Goal: Information Seeking & Learning: Find specific fact

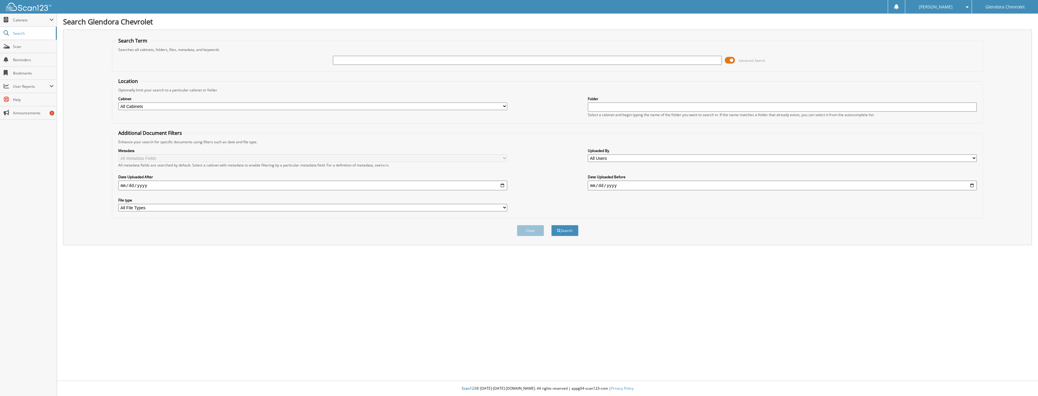
click at [24, 6] on img at bounding box center [28, 7] width 45 height 8
click at [409, 59] on input "text" at bounding box center [527, 60] width 389 height 9
type input "41028"
click at [551, 225] on button "Search" at bounding box center [564, 230] width 27 height 11
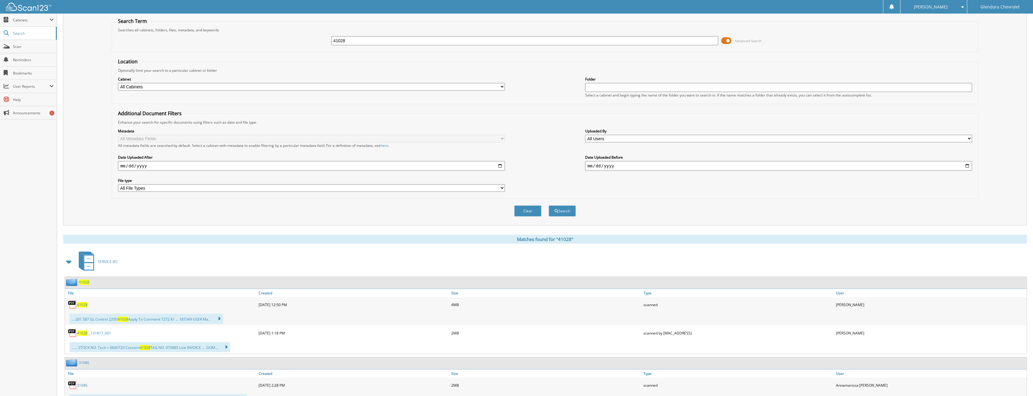
scroll to position [30, 0]
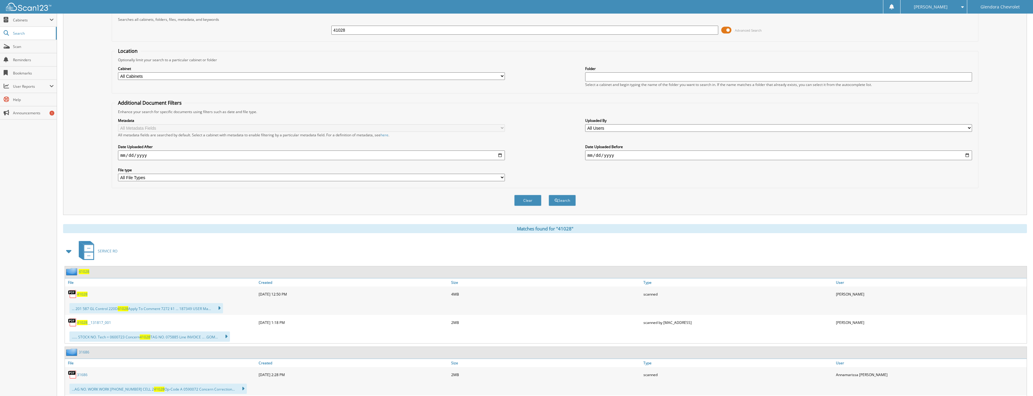
click at [83, 293] on span "41028" at bounding box center [82, 294] width 11 height 5
drag, startPoint x: 351, startPoint y: 33, endPoint x: 236, endPoint y: 32, distance: 114.7
click at [236, 32] on div "41028 Advanced Search" at bounding box center [545, 30] width 860 height 16
type input "32757"
click at [549, 195] on button "Search" at bounding box center [562, 200] width 27 height 11
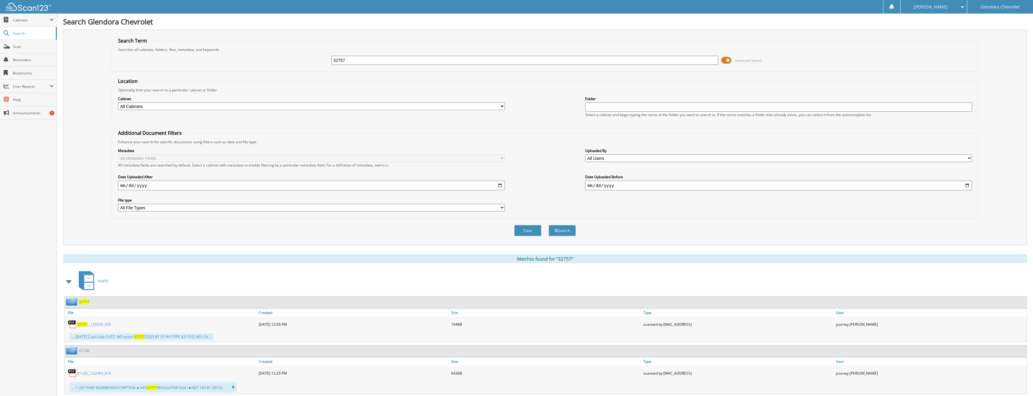
drag, startPoint x: 357, startPoint y: 59, endPoint x: 266, endPoint y: 67, distance: 91.2
click at [271, 65] on div "32757 Advanced Search" at bounding box center [545, 60] width 860 height 16
type input "33389"
click at [549, 225] on button "Search" at bounding box center [562, 230] width 27 height 11
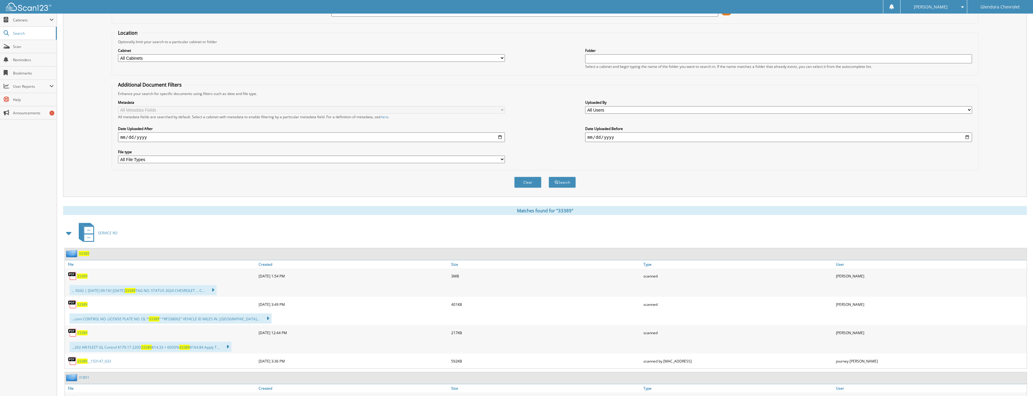
scroll to position [91, 0]
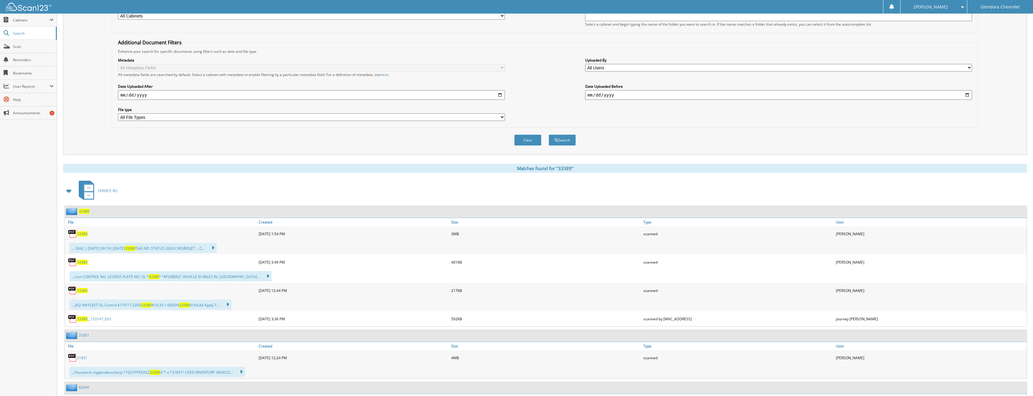
click at [142, 304] on div "...202 ARI FLEET GL Control $179.17 220D 33389 $14.33 + 065D% 33389 $164.84 App…" at bounding box center [150, 305] width 162 height 10
click at [81, 292] on span "33389" at bounding box center [82, 290] width 11 height 5
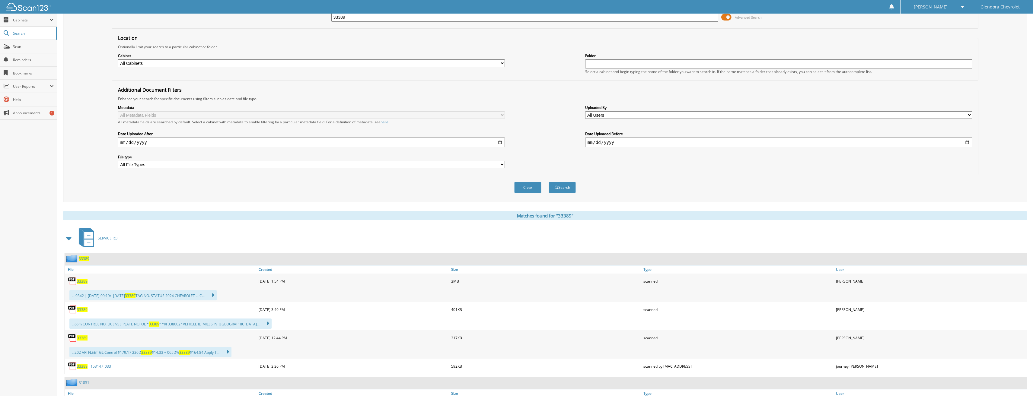
scroll to position [0, 0]
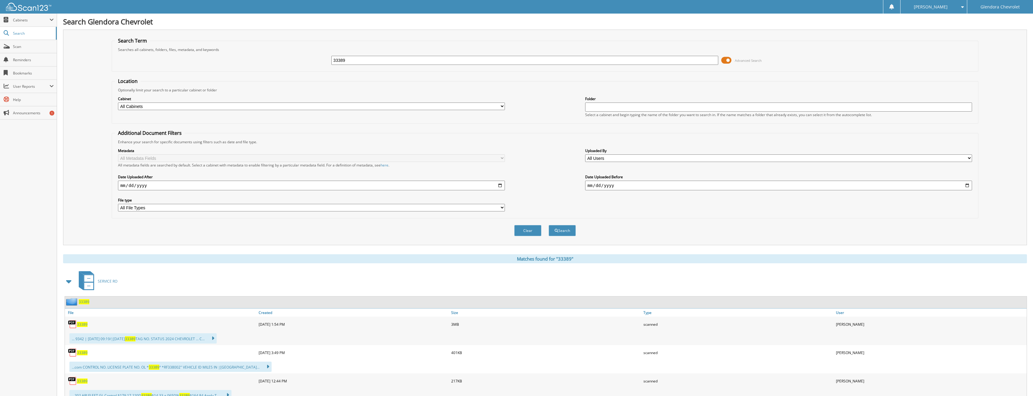
drag, startPoint x: 373, startPoint y: 61, endPoint x: 206, endPoint y: 66, distance: 166.6
click at [206, 66] on div "33389 Advanced Search" at bounding box center [545, 60] width 860 height 16
type input "32842"
click at [549, 225] on button "Search" at bounding box center [562, 230] width 27 height 11
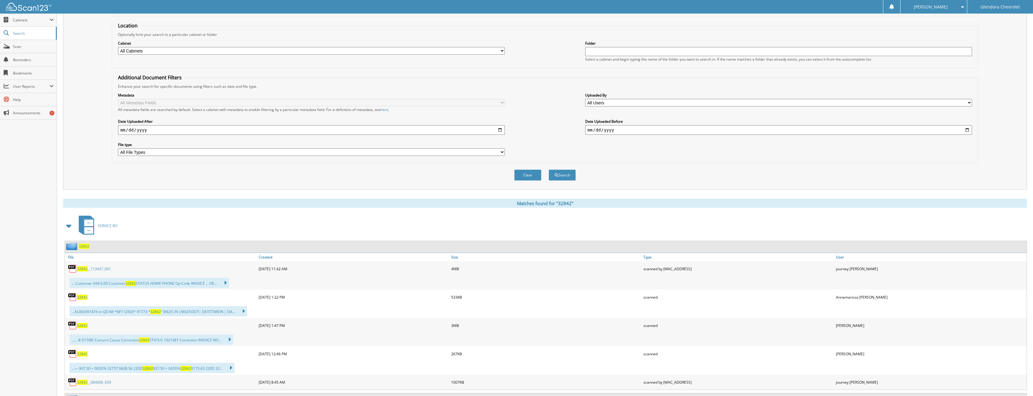
scroll to position [91, 0]
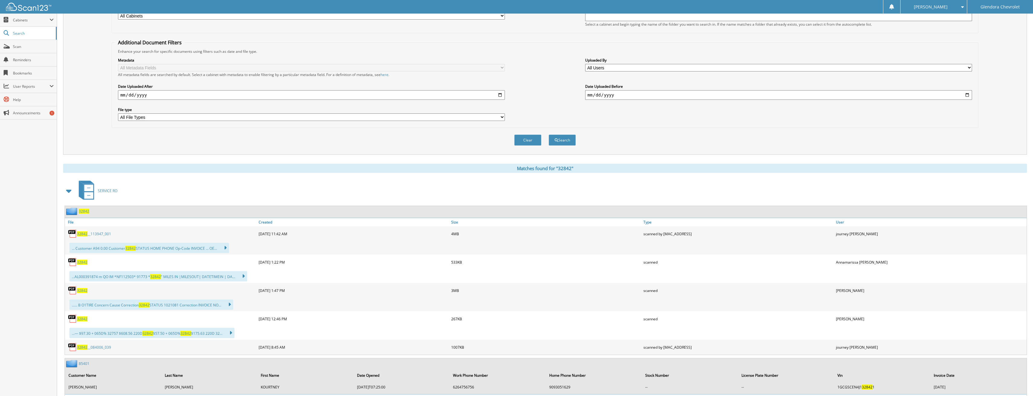
click at [80, 320] on span "32842" at bounding box center [82, 319] width 11 height 5
click at [205, 17] on select "All Cabinets 401K AUDITS ABACUS ACCOUNTS PAYABLE BDC CAR DEALS COMPLETED HR AUD…" at bounding box center [311, 16] width 387 height 8
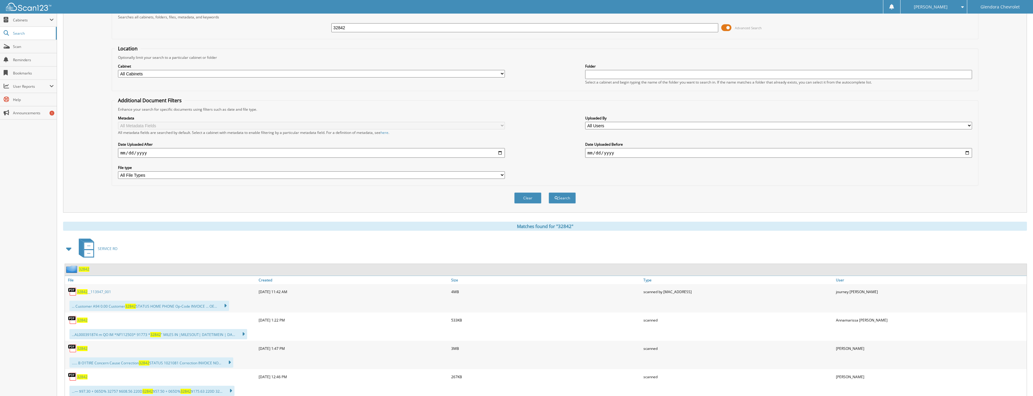
scroll to position [30, 0]
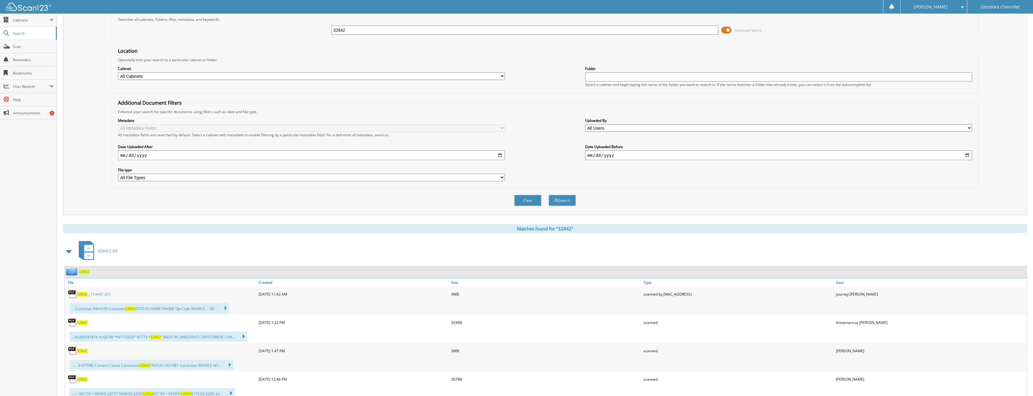
drag, startPoint x: 370, startPoint y: 27, endPoint x: 279, endPoint y: 26, distance: 90.5
click at [280, 26] on div "32842 Advanced Search" at bounding box center [545, 30] width 860 height 16
type input "32757"
click at [549, 195] on button "Search" at bounding box center [562, 200] width 27 height 11
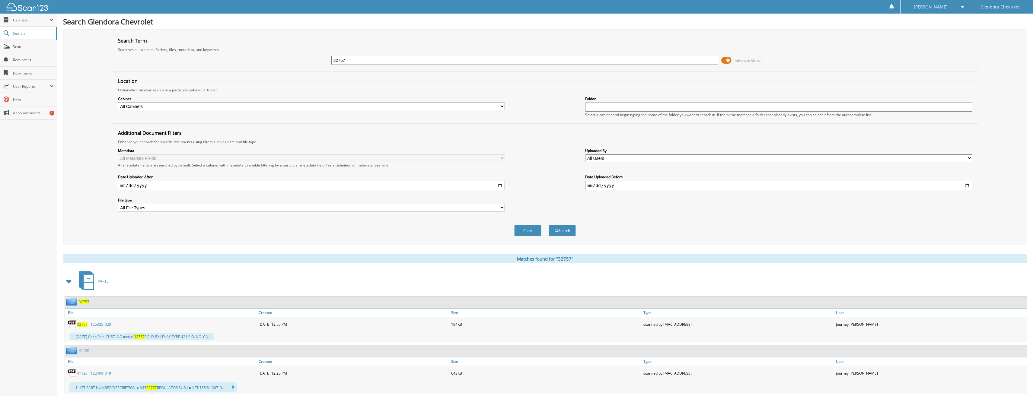
drag, startPoint x: 365, startPoint y: 60, endPoint x: 236, endPoint y: 65, distance: 129.0
click at [269, 62] on div "32757 Advanced Search" at bounding box center [545, 60] width 860 height 16
type input "32902"
click at [549, 225] on button "Search" at bounding box center [562, 230] width 27 height 11
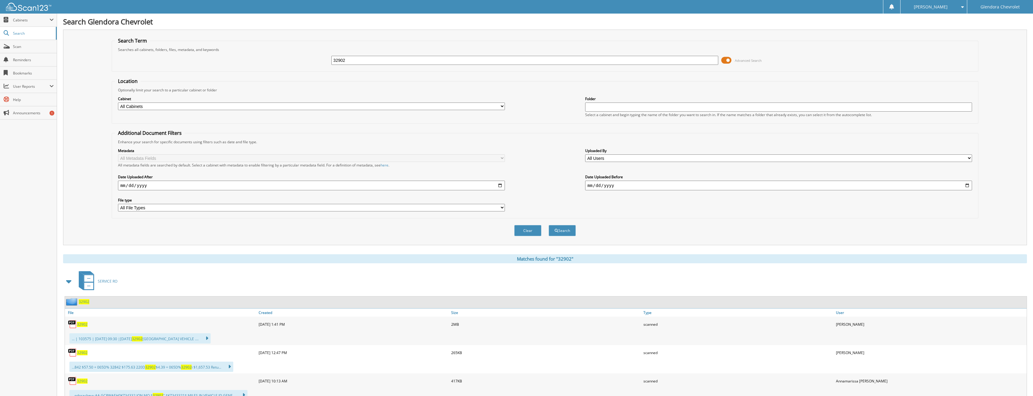
drag, startPoint x: 351, startPoint y: 63, endPoint x: 298, endPoint y: 65, distance: 52.5
click at [298, 64] on div "32902 Advanced Search" at bounding box center [545, 60] width 860 height 16
type input "32763"
click at [549, 225] on button "Search" at bounding box center [562, 230] width 27 height 11
drag, startPoint x: 277, startPoint y: 68, endPoint x: 262, endPoint y: 69, distance: 14.5
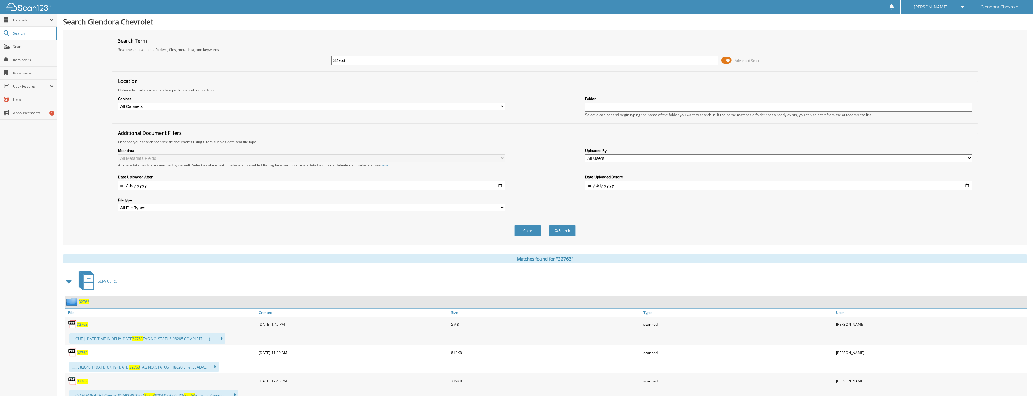
click at [264, 69] on fieldset "Search Term Searches all cabinets, folders, files, metadata, and keywords 32763…" at bounding box center [545, 54] width 867 height 34
type input "35862"
click at [549, 225] on button "Search" at bounding box center [562, 230] width 27 height 11
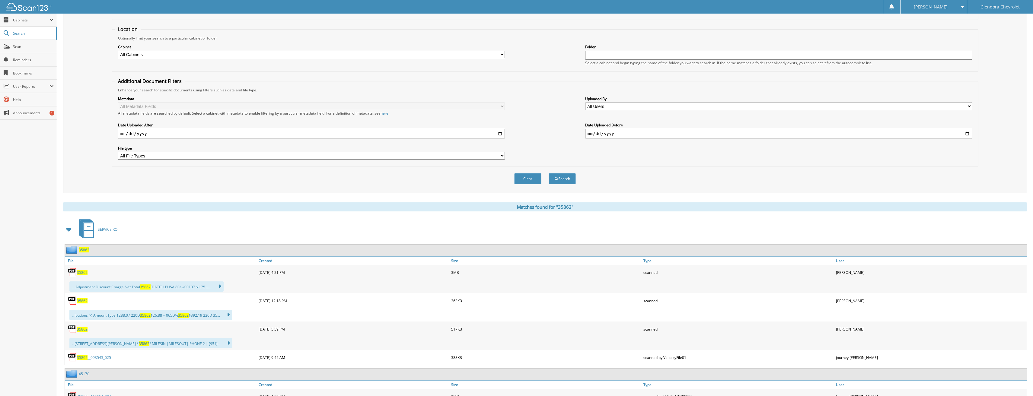
scroll to position [60, 0]
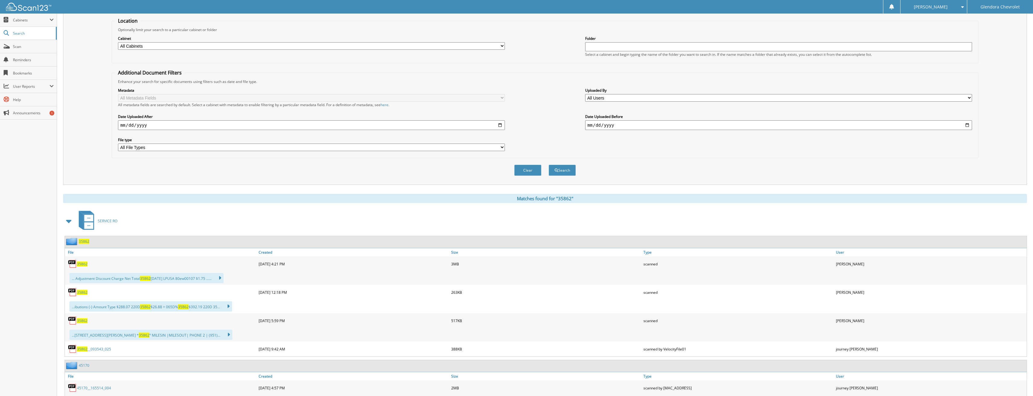
click at [85, 293] on span "35862" at bounding box center [82, 292] width 11 height 5
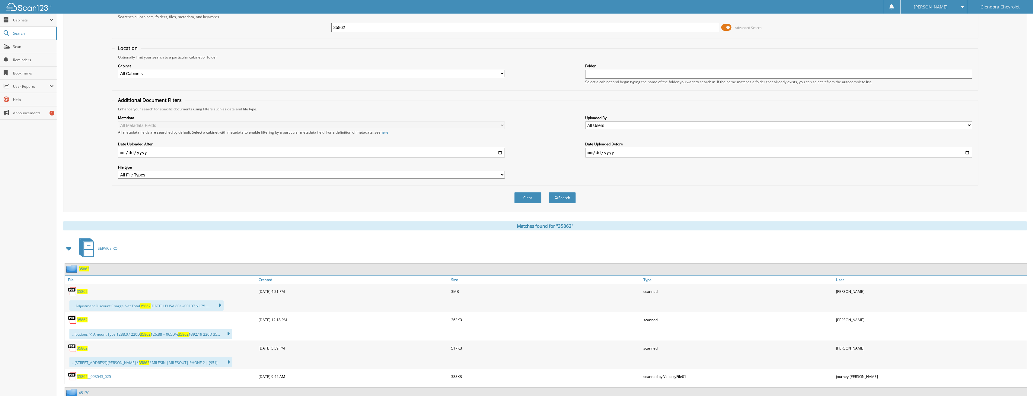
scroll to position [0, 0]
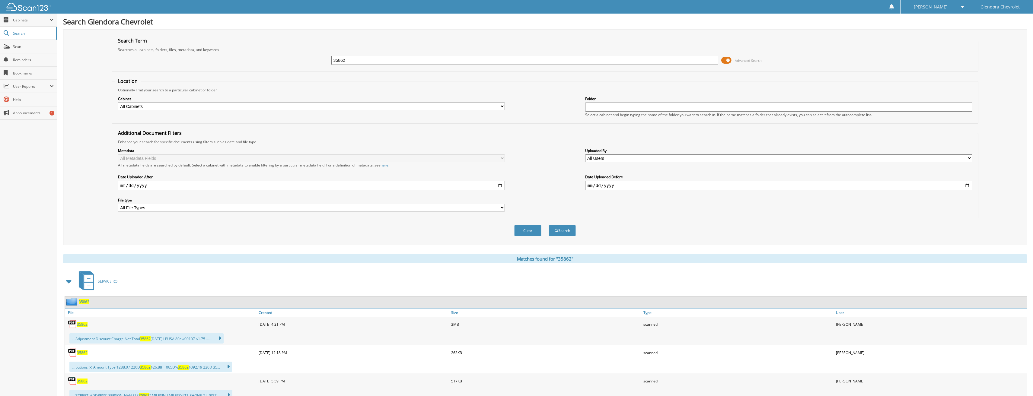
drag, startPoint x: 360, startPoint y: 60, endPoint x: 221, endPoint y: 62, distance: 139.7
click at [227, 59] on div "35862 Advanced Search" at bounding box center [545, 60] width 860 height 16
type input "38615"
click at [549, 225] on button "Search" at bounding box center [562, 230] width 27 height 11
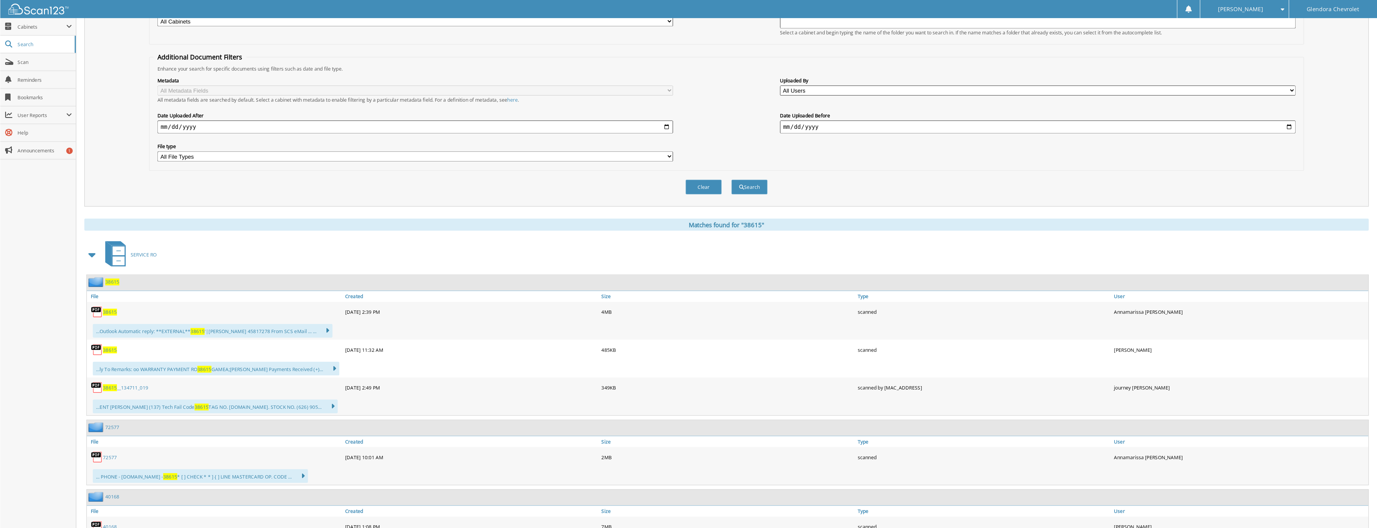
scroll to position [91, 0]
click at [77, 263] on span "38615" at bounding box center [82, 262] width 11 height 5
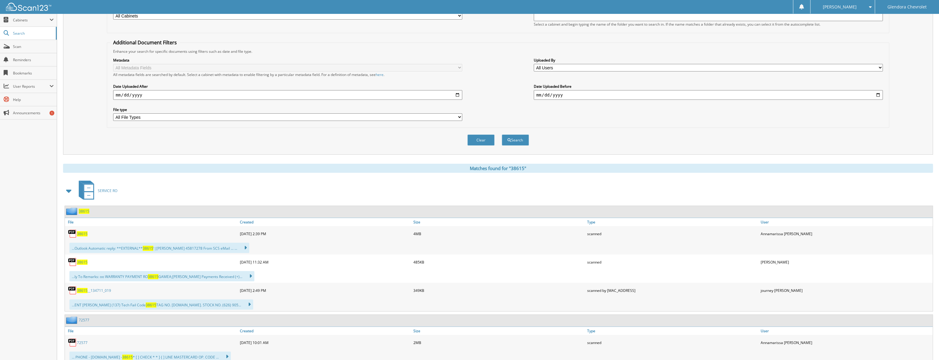
click at [499, 58] on div "Metadata All Metadata Fields All metadata fields are searched by default. Selec…" at bounding box center [498, 89] width 776 height 71
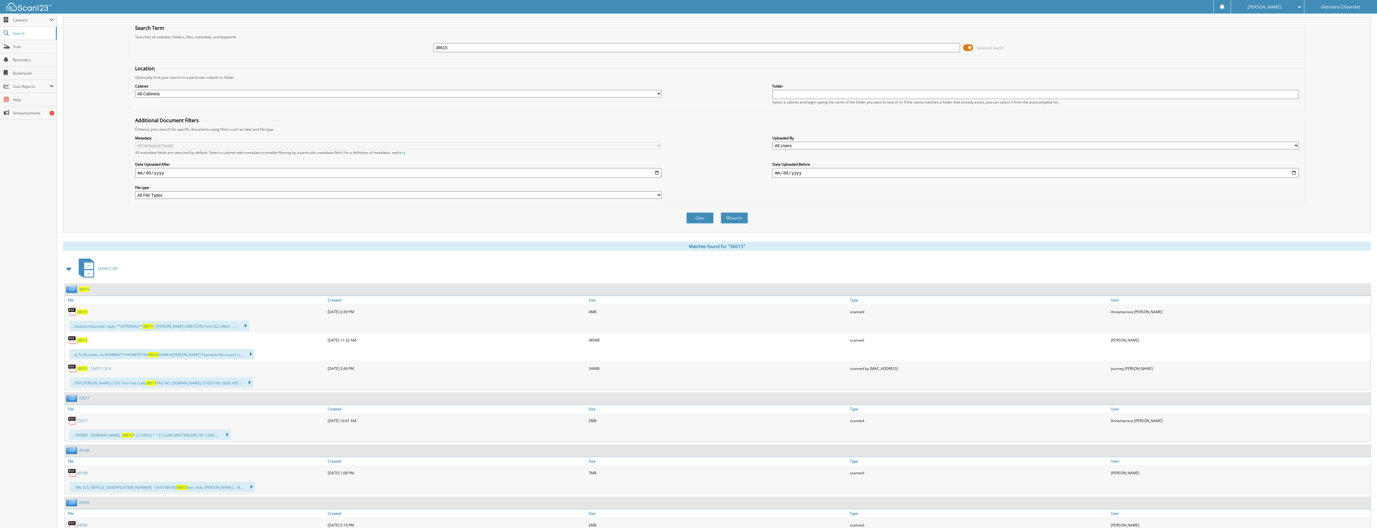
scroll to position [0, 0]
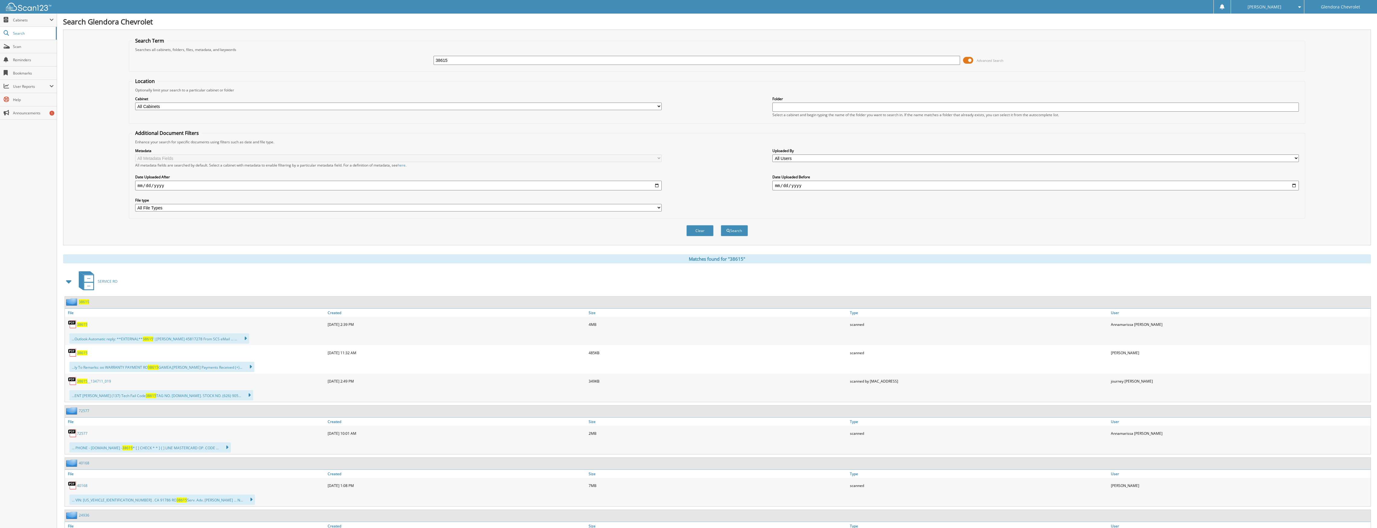
click at [500, 59] on input "38615" at bounding box center [697, 60] width 527 height 9
drag, startPoint x: 500, startPoint y: 59, endPoint x: 318, endPoint y: 58, distance: 182.2
click at [318, 58] on div "38615 Advanced Search" at bounding box center [717, 60] width 1170 height 16
click at [457, 61] on input "38615" at bounding box center [697, 60] width 527 height 9
drag, startPoint x: 457, startPoint y: 62, endPoint x: 442, endPoint y: 63, distance: 14.9
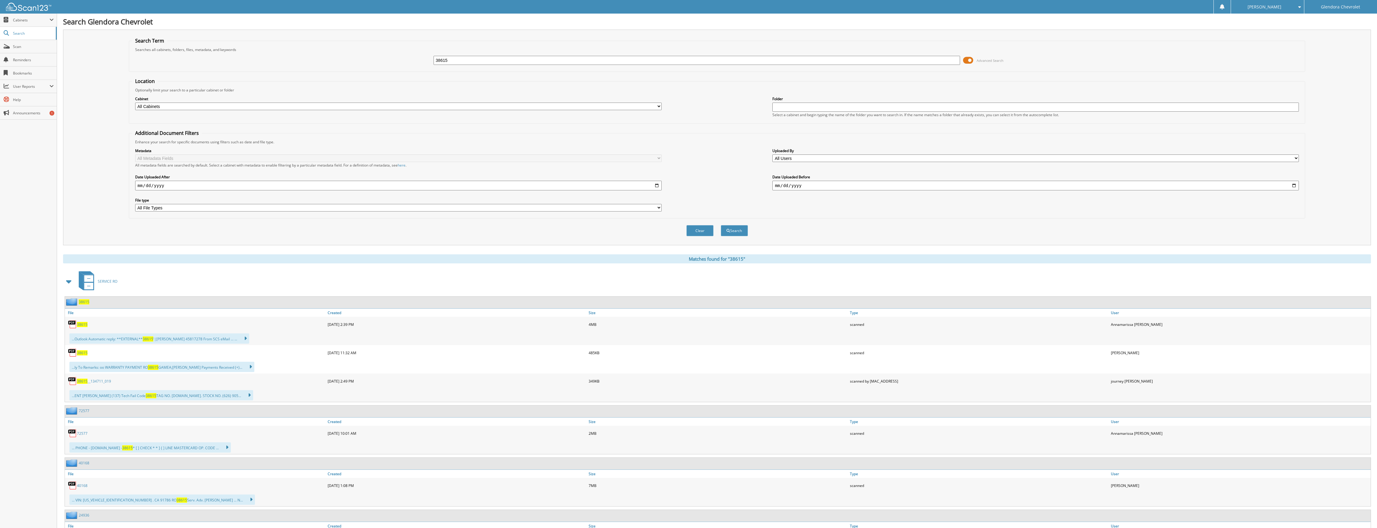
click at [442, 63] on input "38615" at bounding box center [697, 60] width 527 height 9
type input "39404"
click at [721, 225] on button "Search" at bounding box center [734, 230] width 27 height 11
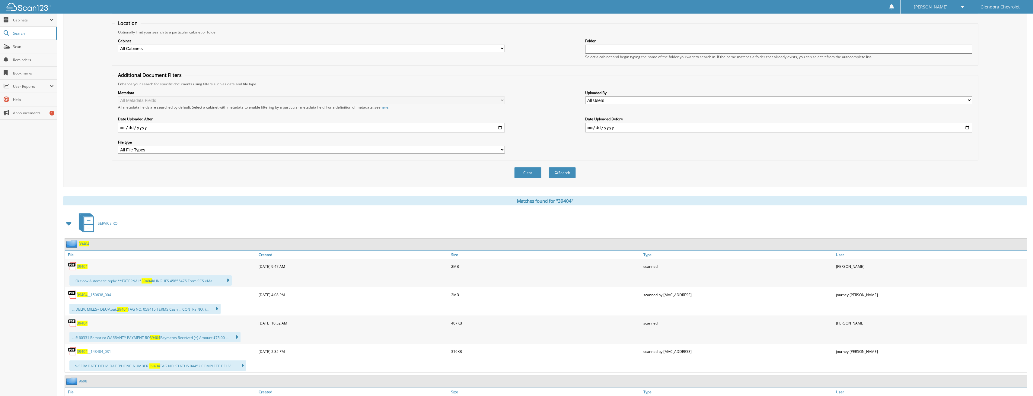
scroll to position [91, 0]
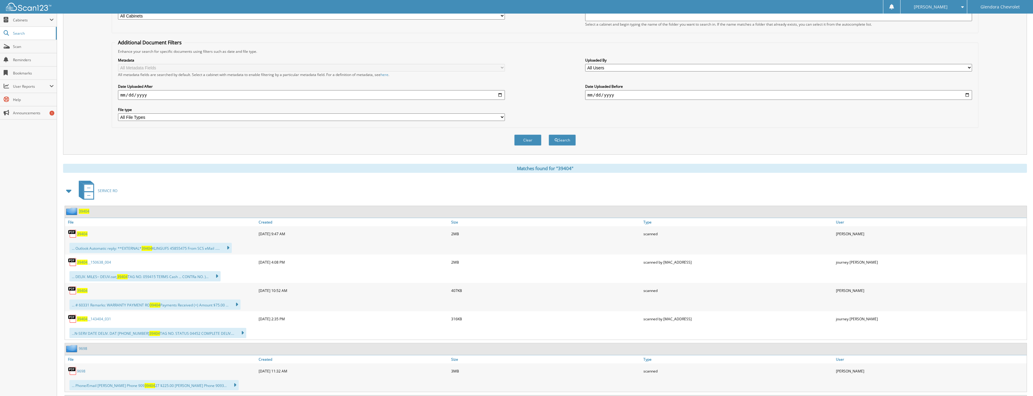
click at [81, 292] on span "39404" at bounding box center [82, 290] width 11 height 5
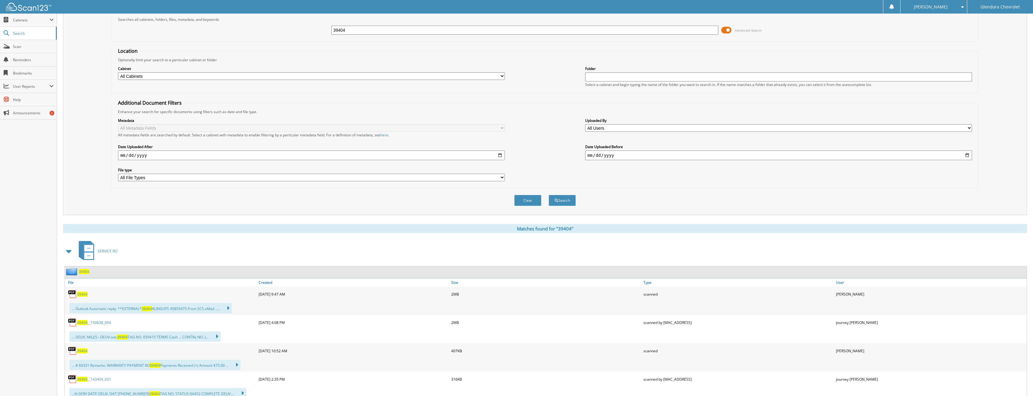
scroll to position [0, 0]
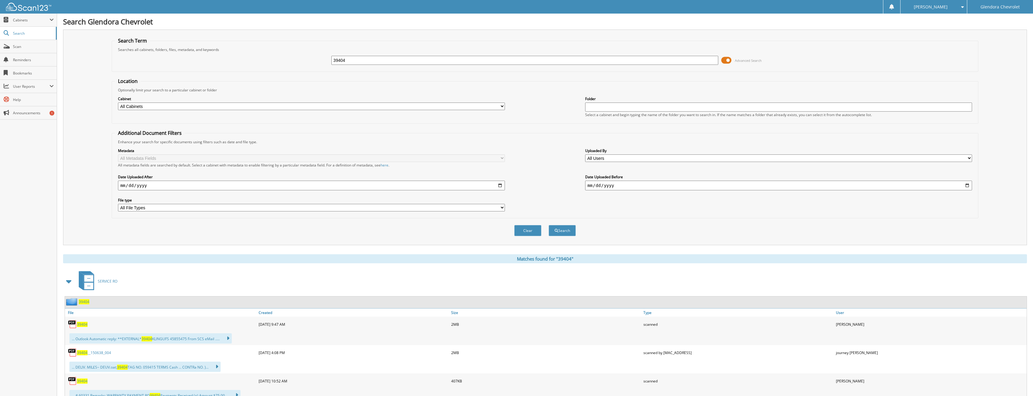
drag, startPoint x: 355, startPoint y: 61, endPoint x: 250, endPoint y: 64, distance: 105.0
click at [251, 64] on div "39404 Advanced Search" at bounding box center [545, 60] width 860 height 16
type input "40036"
click at [549, 225] on button "Search" at bounding box center [562, 230] width 27 height 11
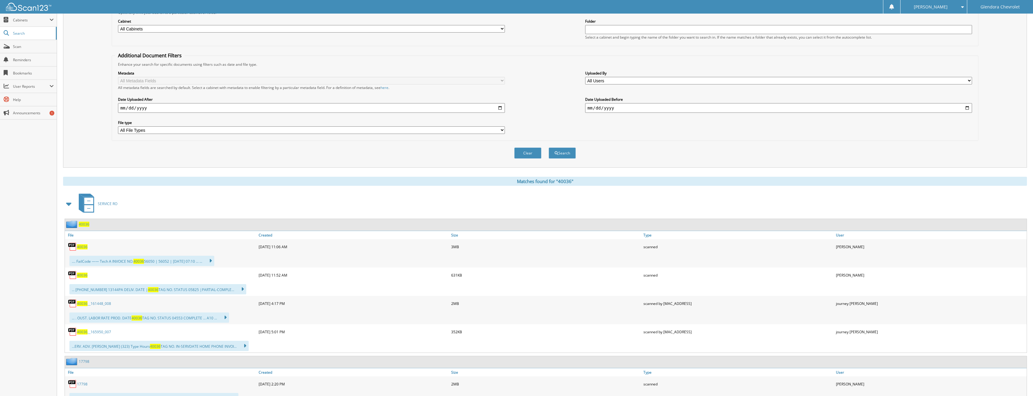
scroll to position [91, 0]
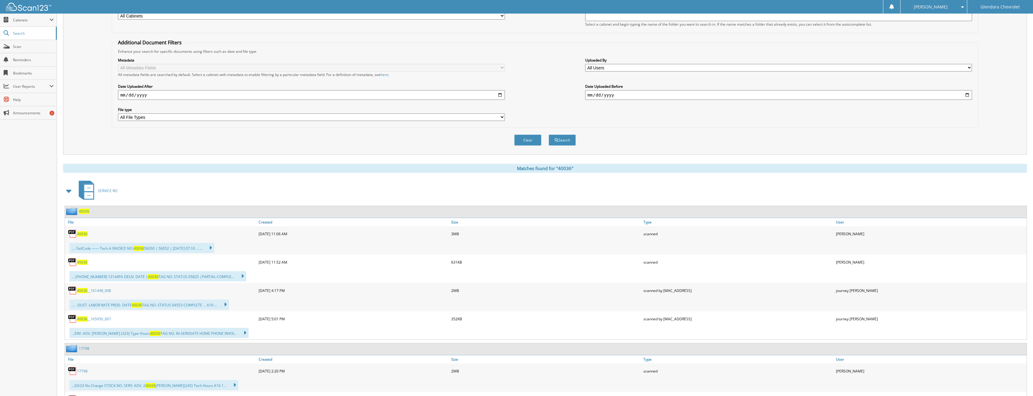
click at [84, 234] on span "40036" at bounding box center [82, 233] width 11 height 5
click at [83, 234] on span "40036" at bounding box center [82, 233] width 11 height 5
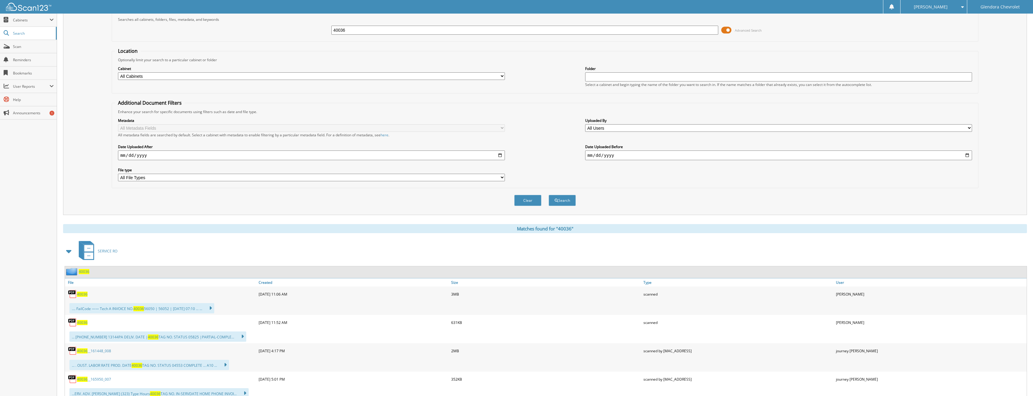
scroll to position [0, 0]
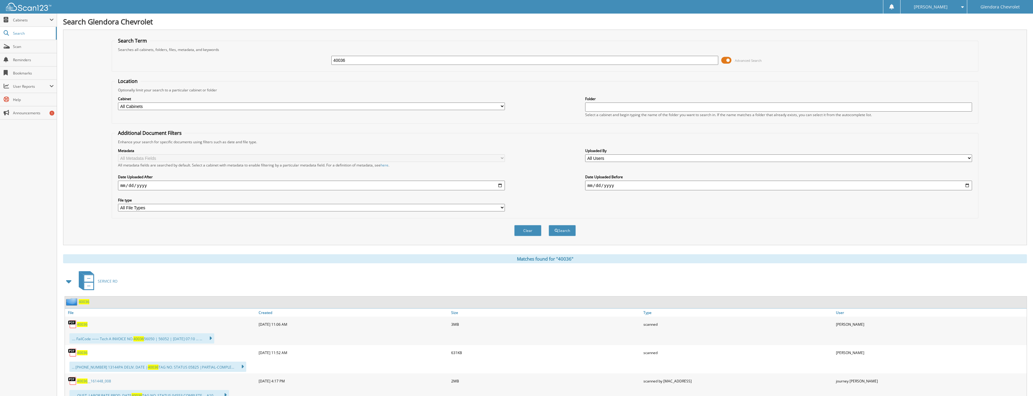
drag, startPoint x: 355, startPoint y: 61, endPoint x: 272, endPoint y: 66, distance: 82.5
click at [273, 66] on div "40036 Advanced Search" at bounding box center [545, 60] width 860 height 16
type input "39955"
click at [549, 225] on button "Search" at bounding box center [562, 230] width 27 height 11
click at [68, 323] on div "39955" at bounding box center [161, 324] width 192 height 12
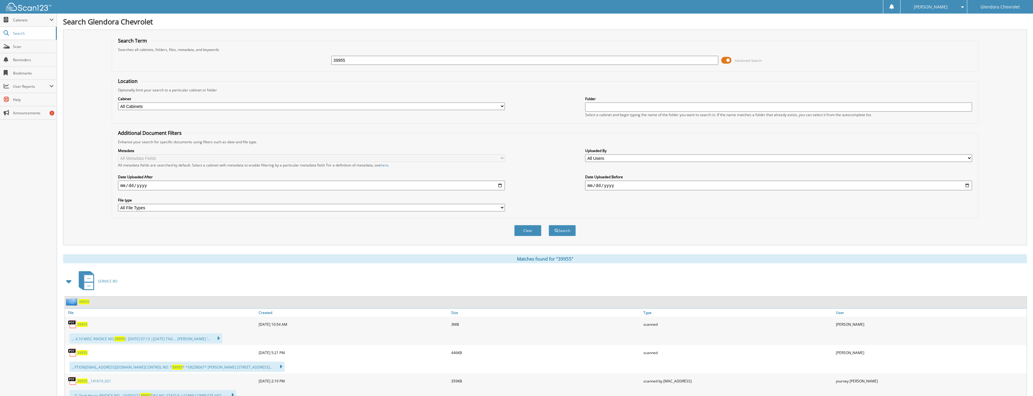
click at [71, 323] on img at bounding box center [72, 324] width 9 height 9
click at [84, 323] on span "39955" at bounding box center [82, 324] width 11 height 5
drag, startPoint x: 385, startPoint y: 63, endPoint x: 251, endPoint y: 65, distance: 134.3
click at [251, 65] on div "39955 Advanced Search" at bounding box center [545, 60] width 860 height 16
type input "39958"
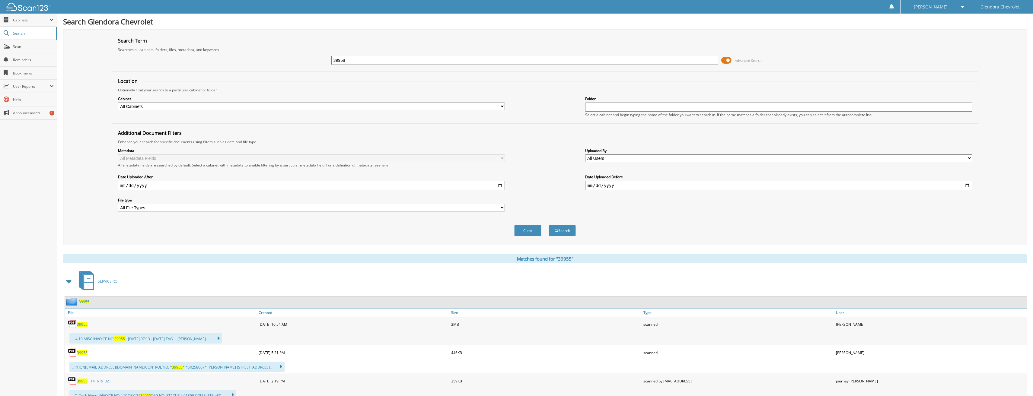
click at [549, 225] on button "Search" at bounding box center [562, 230] width 27 height 11
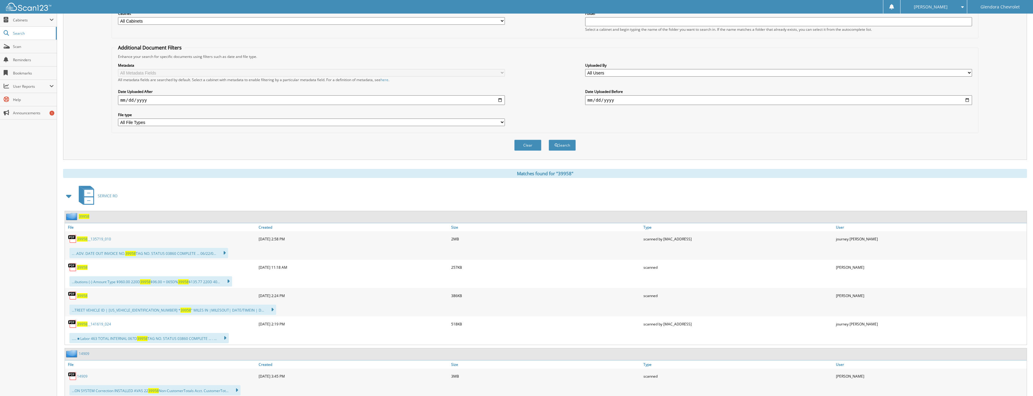
scroll to position [91, 0]
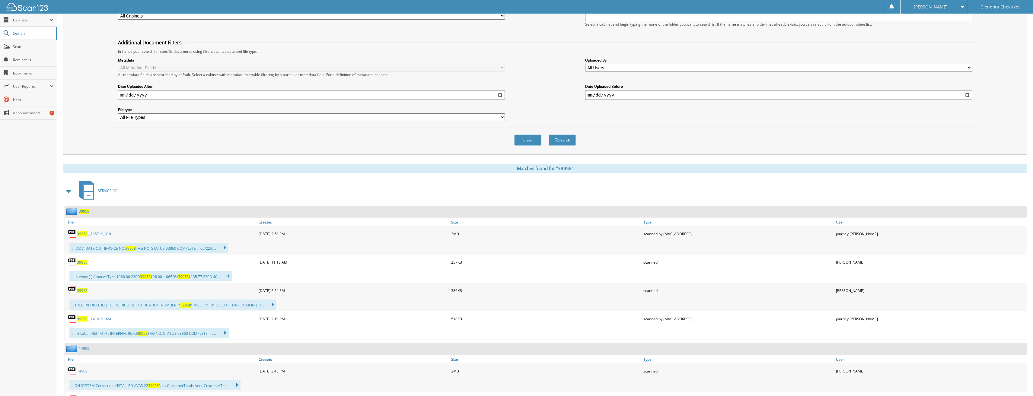
click at [80, 291] on span "39958" at bounding box center [82, 290] width 11 height 5
click at [76, 262] on img at bounding box center [72, 262] width 9 height 9
click at [84, 263] on span "39958" at bounding box center [82, 262] width 11 height 5
click at [84, 291] on span "39958" at bounding box center [82, 290] width 11 height 5
click at [77, 262] on span "39958" at bounding box center [82, 262] width 11 height 5
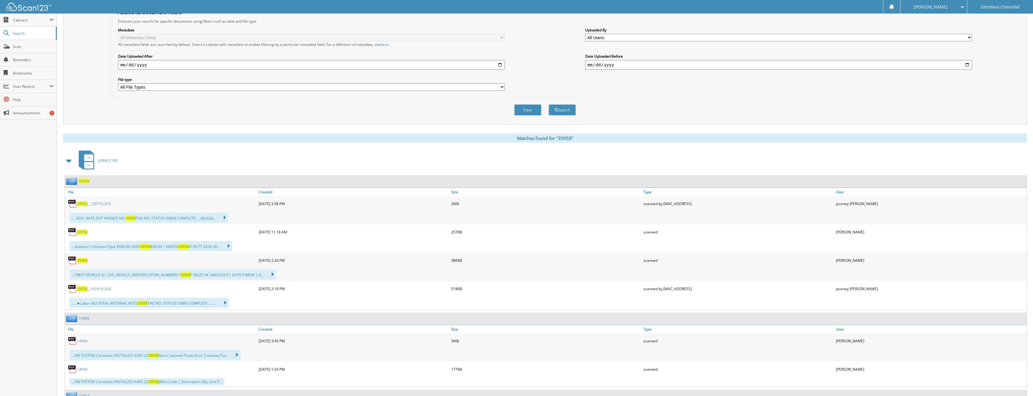
scroll to position [0, 0]
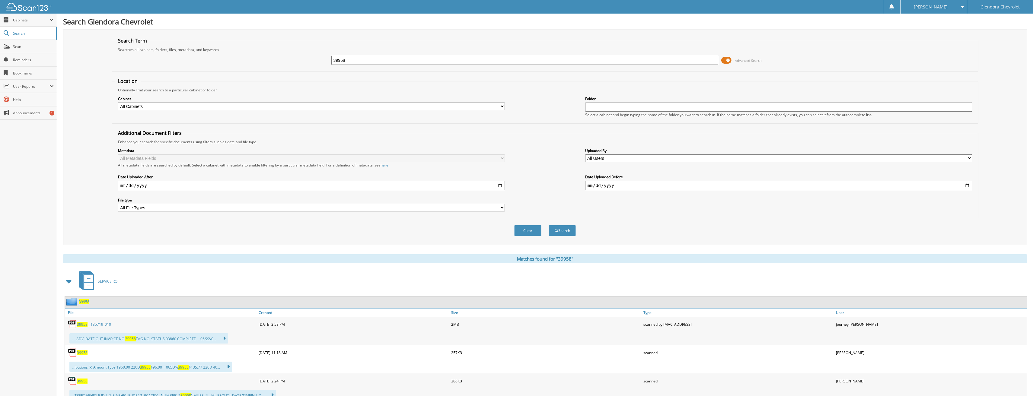
drag, startPoint x: 358, startPoint y: 62, endPoint x: 309, endPoint y: 57, distance: 49.4
click at [309, 57] on div "39958 Advanced Search" at bounding box center [545, 60] width 860 height 16
type input "40935"
click at [549, 225] on button "Search" at bounding box center [562, 230] width 27 height 11
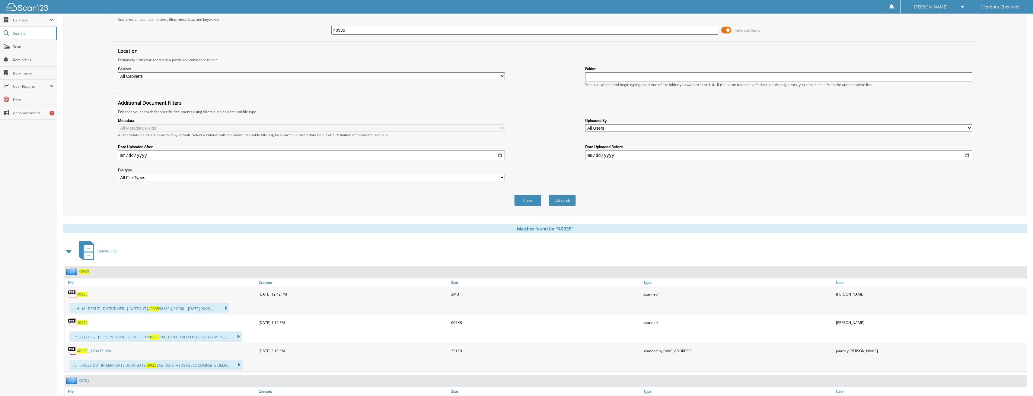
click at [86, 325] on span "40935" at bounding box center [82, 322] width 11 height 5
click at [79, 323] on span "40935" at bounding box center [82, 322] width 11 height 5
click at [80, 324] on span "40935" at bounding box center [82, 322] width 11 height 5
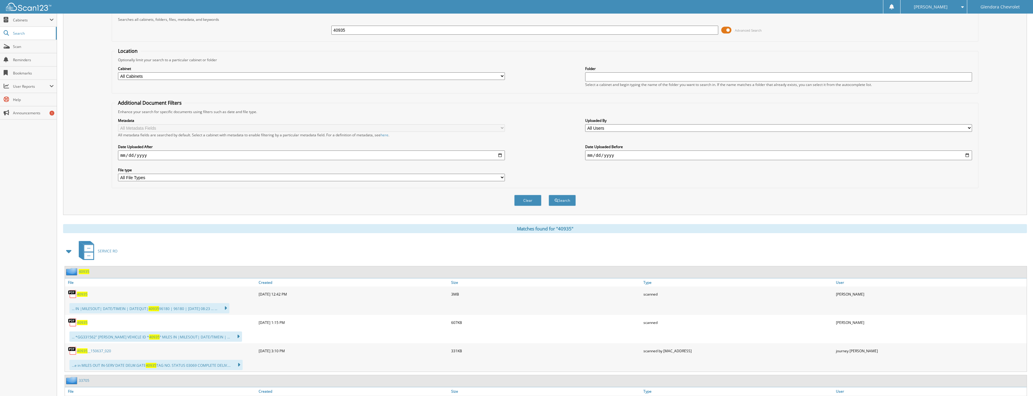
click at [74, 323] on img at bounding box center [72, 322] width 9 height 9
click at [86, 322] on span "40935" at bounding box center [82, 322] width 11 height 5
click at [77, 329] on div "40935" at bounding box center [161, 323] width 192 height 12
click at [77, 324] on span "40935" at bounding box center [82, 322] width 11 height 5
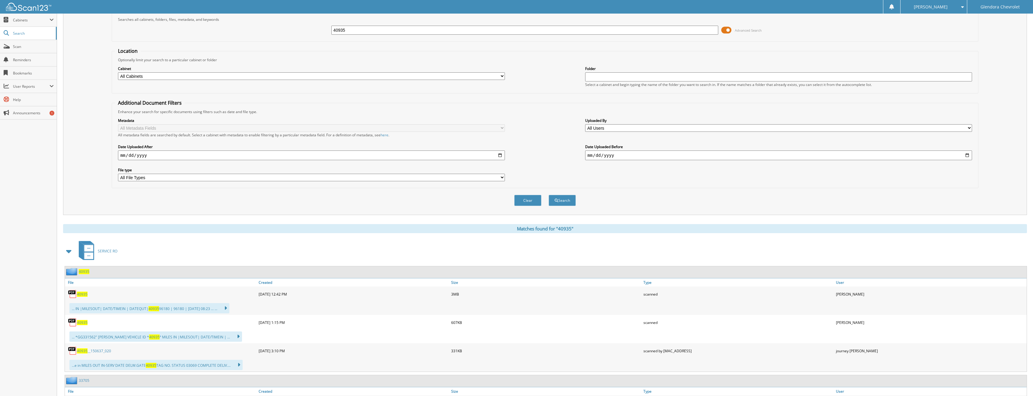
click at [77, 324] on span "40935" at bounding box center [82, 322] width 11 height 5
click at [362, 30] on input "40935" at bounding box center [524, 30] width 387 height 9
click at [549, 195] on button "Search" at bounding box center [562, 200] width 27 height 11
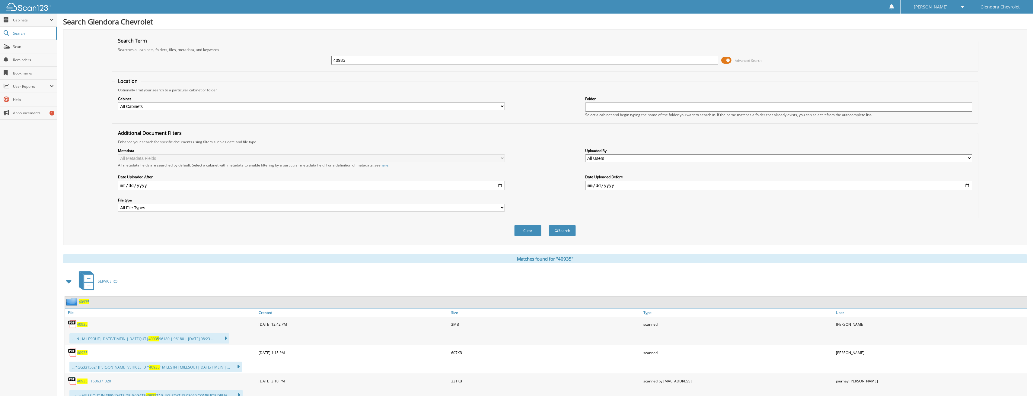
click at [78, 363] on div "... *GG331562" [PERSON_NAME] VEHICLE ID * 40935 ° MILES IN |MILESOUT| DATE/TIME…" at bounding box center [155, 367] width 173 height 10
click at [80, 352] on span "40935" at bounding box center [82, 352] width 11 height 5
drag, startPoint x: 329, startPoint y: 60, endPoint x: 304, endPoint y: 62, distance: 24.2
click at [310, 61] on div "40935 Advanced Search" at bounding box center [545, 60] width 860 height 16
type input "40975"
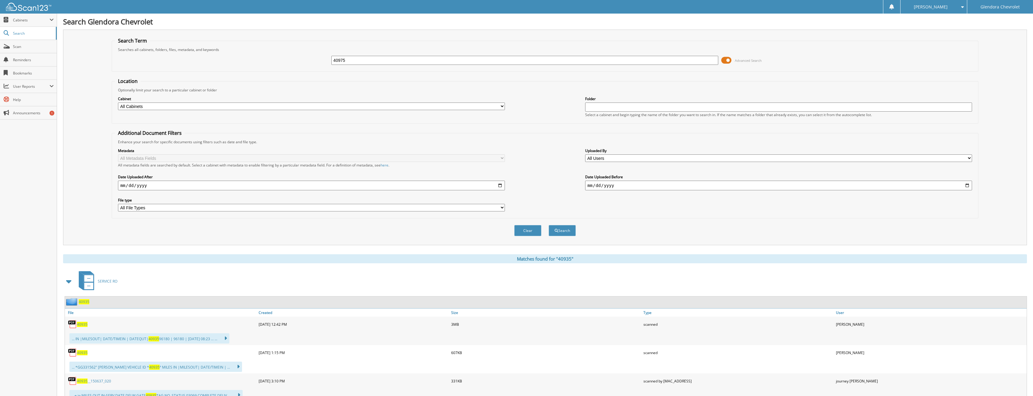
click at [549, 225] on button "Search" at bounding box center [562, 230] width 27 height 11
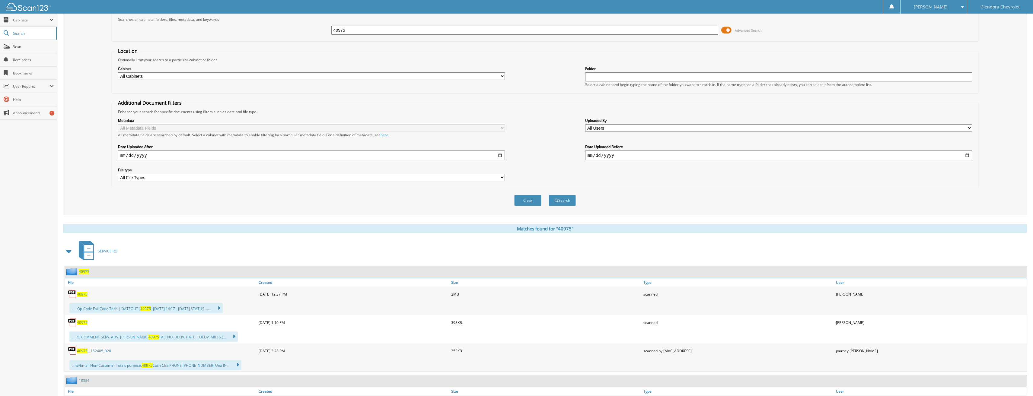
click at [86, 324] on span "40975" at bounding box center [82, 322] width 11 height 5
drag, startPoint x: 351, startPoint y: 32, endPoint x: 301, endPoint y: 36, distance: 49.7
click at [301, 36] on div "40975 Advanced Search" at bounding box center [545, 30] width 860 height 16
type input "40623"
click at [549, 195] on button "Search" at bounding box center [562, 200] width 27 height 11
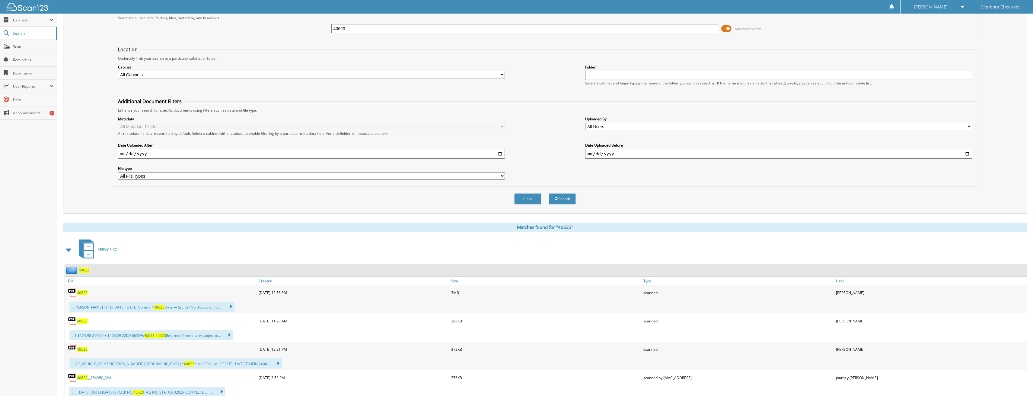
scroll to position [60, 0]
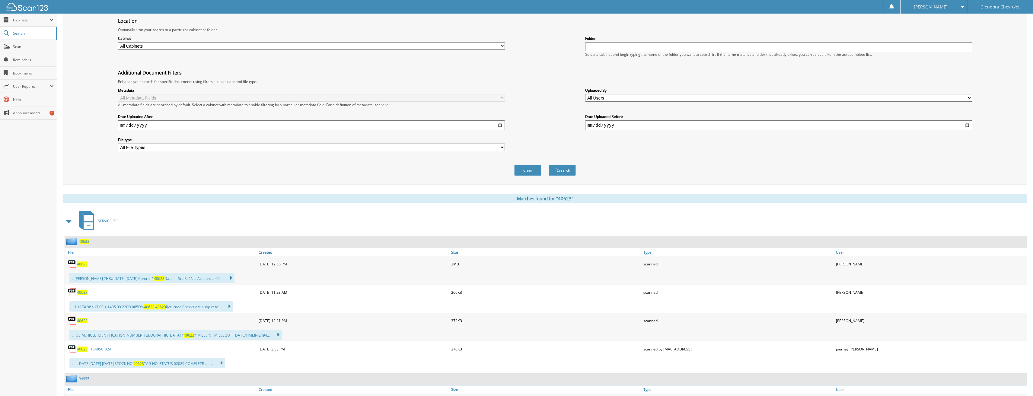
click at [79, 294] on span "40623" at bounding box center [82, 292] width 11 height 5
click at [88, 265] on div "40623" at bounding box center [161, 264] width 192 height 12
click at [84, 268] on div "40623" at bounding box center [161, 264] width 192 height 12
click at [82, 264] on span "40623" at bounding box center [82, 264] width 11 height 5
click at [78, 264] on span "40623" at bounding box center [82, 264] width 11 height 5
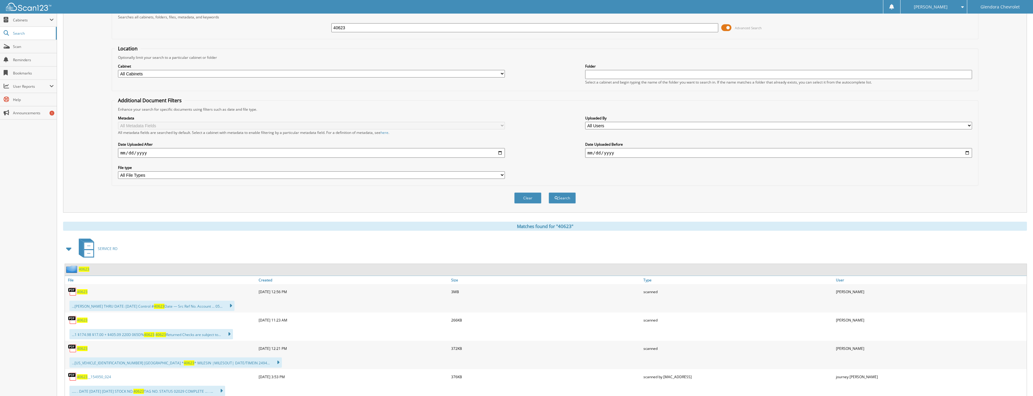
scroll to position [0, 0]
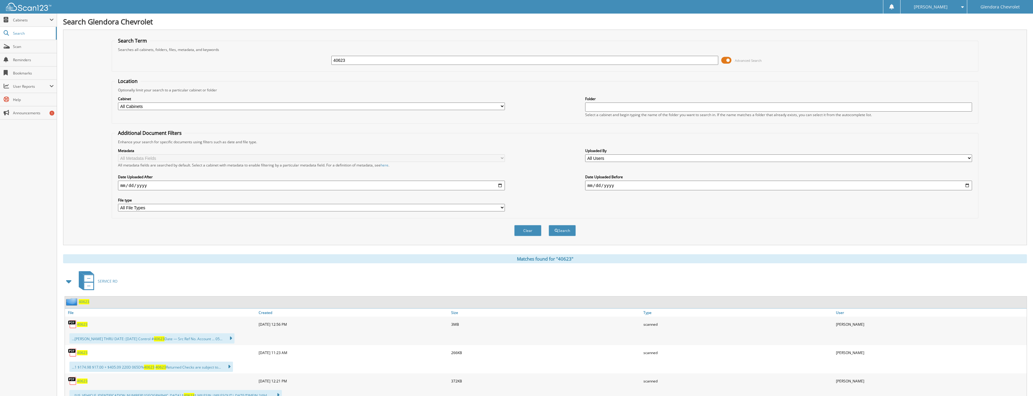
click at [366, 63] on input "40623" at bounding box center [524, 60] width 387 height 9
click at [549, 225] on button "Search" at bounding box center [562, 230] width 27 height 11
click at [84, 324] on span "40623" at bounding box center [82, 324] width 11 height 5
click at [71, 325] on img at bounding box center [72, 324] width 9 height 9
click at [123, 342] on div "...urbano THRU DATE: 05/31/2025 Control # 40623 Date — Src Ref No. Account ... …" at bounding box center [151, 338] width 165 height 10
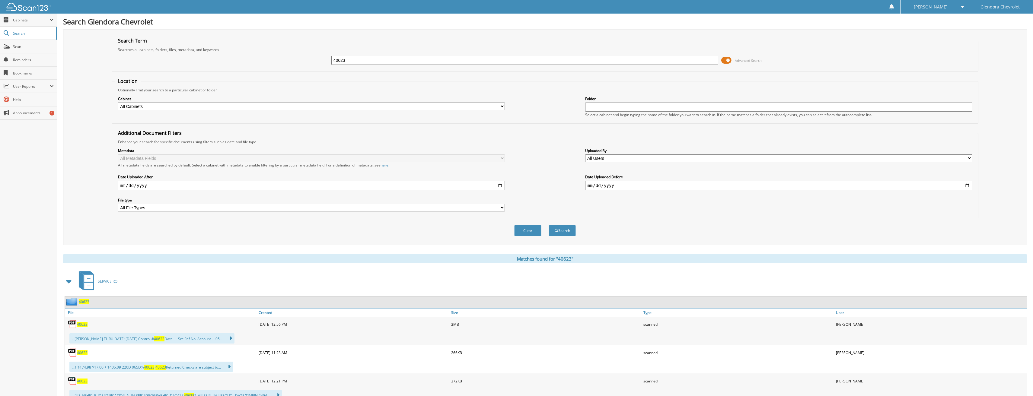
click at [273, 326] on div "06-02-2025 12:56 PM" at bounding box center [353, 324] width 192 height 12
click at [367, 59] on input "40623" at bounding box center [524, 60] width 387 height 9
click at [549, 225] on button "Search" at bounding box center [562, 230] width 27 height 11
click at [84, 327] on span "40623" at bounding box center [82, 324] width 11 height 5
click at [85, 323] on span "40623" at bounding box center [82, 324] width 11 height 5
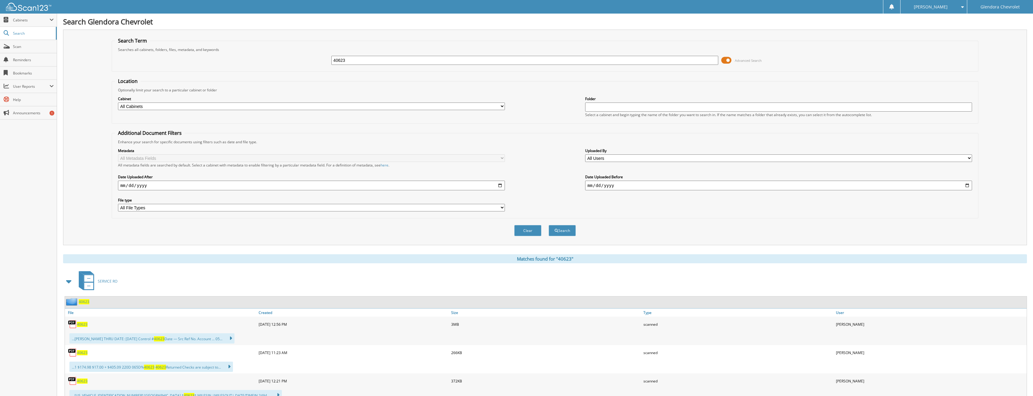
click at [82, 324] on span "40623" at bounding box center [82, 324] width 11 height 5
drag, startPoint x: 316, startPoint y: 62, endPoint x: 279, endPoint y: 64, distance: 36.8
click at [279, 64] on div "40623 Advanced Search" at bounding box center [545, 60] width 860 height 16
type input "40716"
click at [549, 225] on button "Search" at bounding box center [562, 230] width 27 height 11
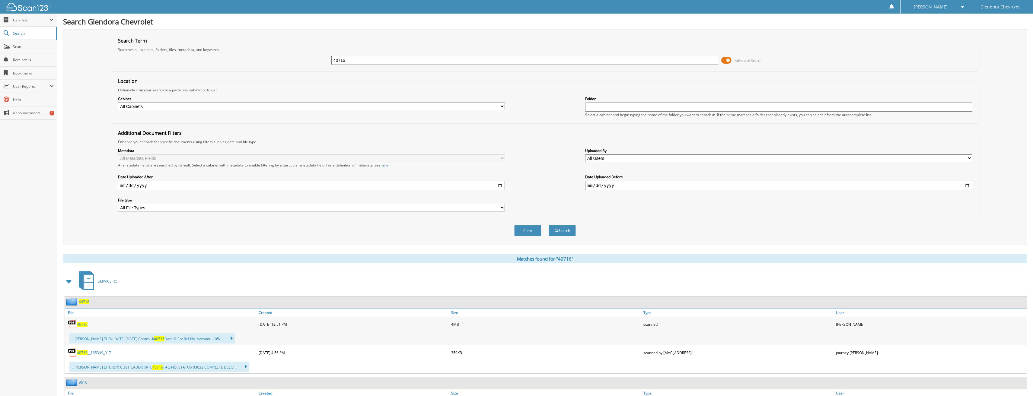
click at [81, 324] on span "40716" at bounding box center [82, 324] width 11 height 5
click at [74, 323] on img at bounding box center [72, 324] width 9 height 9
click at [83, 324] on span "40716" at bounding box center [82, 324] width 11 height 5
drag, startPoint x: 355, startPoint y: 60, endPoint x: 246, endPoint y: 64, distance: 109.9
click at [246, 64] on div "40716 Advanced Search" at bounding box center [545, 60] width 860 height 16
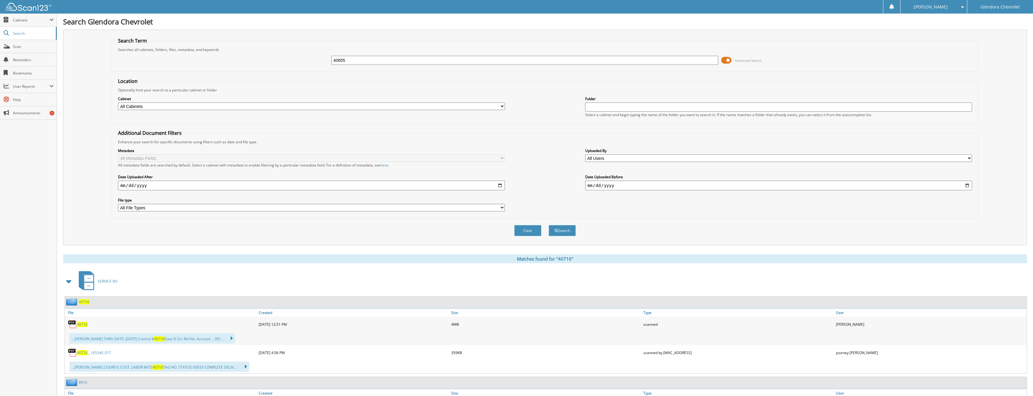
type input "40655"
click at [549, 225] on button "Search" at bounding box center [562, 230] width 27 height 11
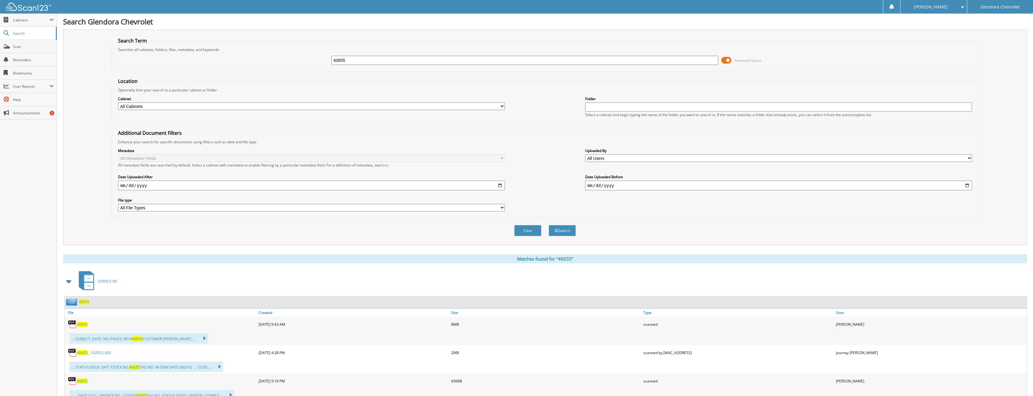
scroll to position [30, 0]
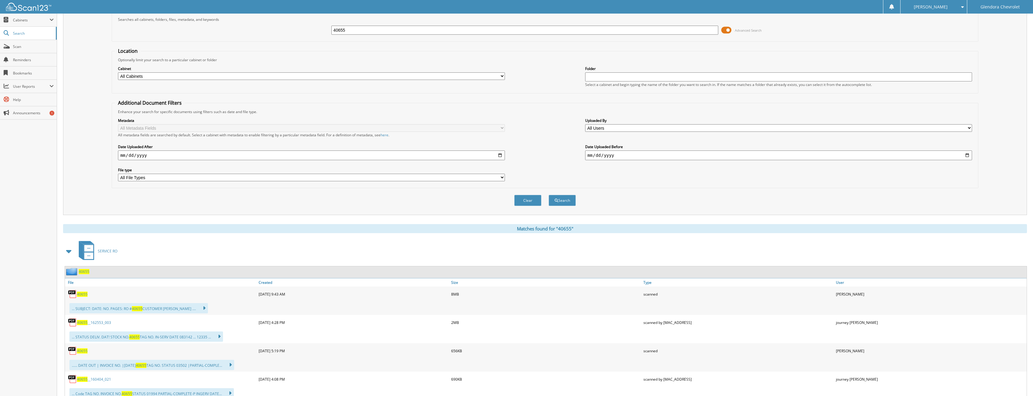
click at [85, 352] on span "40655" at bounding box center [82, 350] width 11 height 5
drag, startPoint x: 355, startPoint y: 29, endPoint x: 241, endPoint y: 42, distance: 114.2
click at [247, 41] on fieldset "Search Term Searches all cabinets, folders, files, metadata, and keywords 40655…" at bounding box center [545, 24] width 867 height 34
type input "40988"
click at [549, 195] on button "Search" at bounding box center [562, 200] width 27 height 11
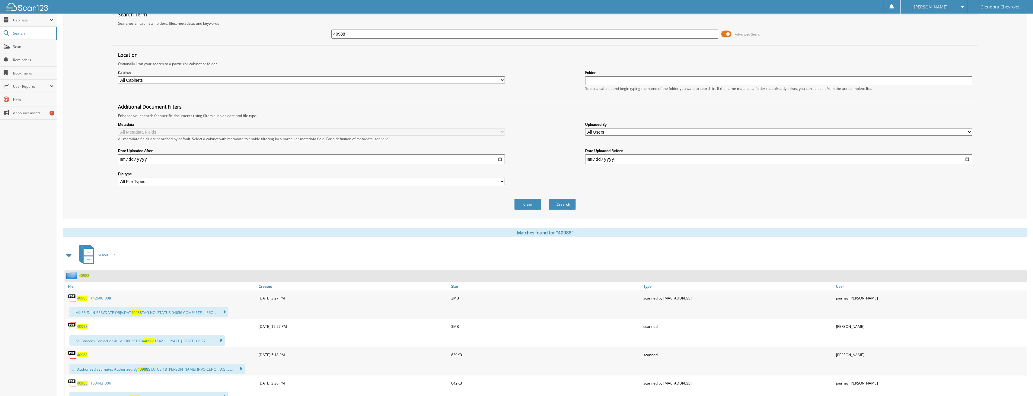
scroll to position [60, 0]
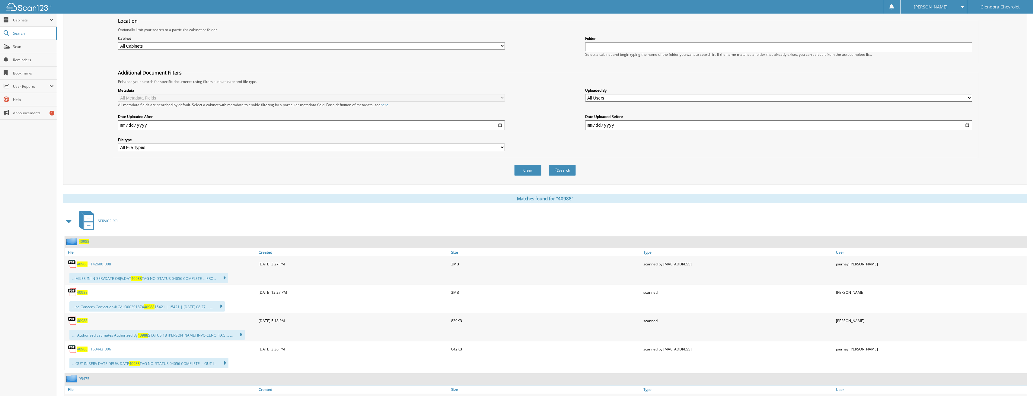
click at [76, 321] on img at bounding box center [72, 320] width 9 height 9
click at [85, 322] on span "40988" at bounding box center [82, 320] width 11 height 5
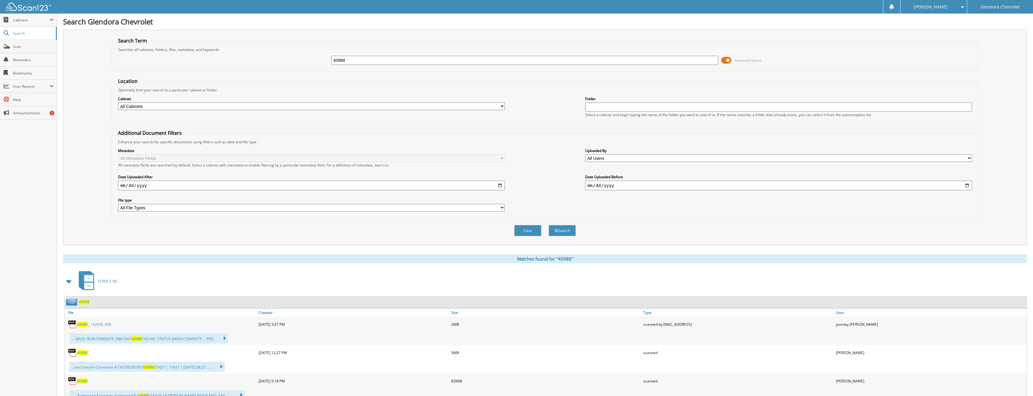
drag, startPoint x: 353, startPoint y: 62, endPoint x: 293, endPoint y: 61, distance: 59.7
click at [293, 61] on div "40988 Advanced Search" at bounding box center [545, 60] width 860 height 16
type input "40655"
click at [549, 225] on button "Search" at bounding box center [562, 230] width 27 height 11
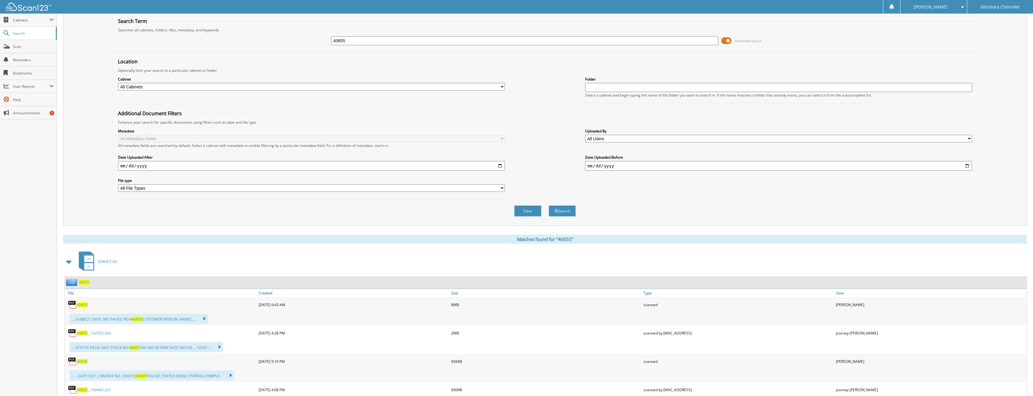
scroll to position [30, 0]
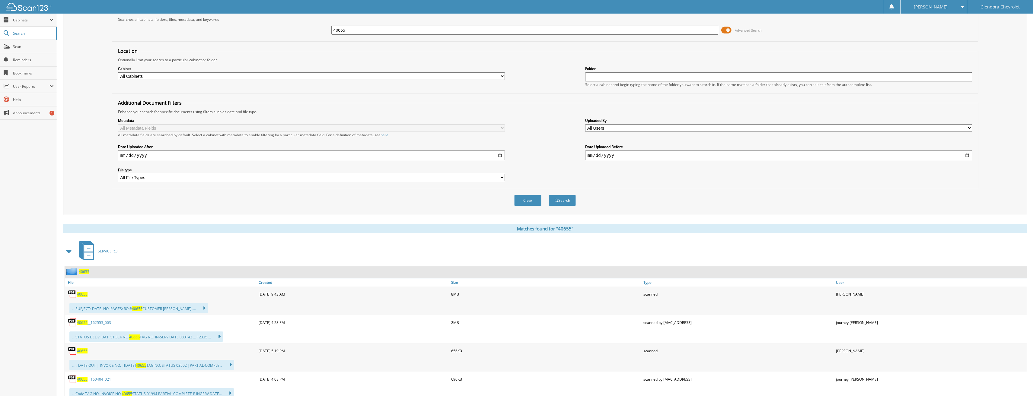
click at [82, 349] on span "40655" at bounding box center [82, 350] width 11 height 5
drag, startPoint x: 360, startPoint y: 28, endPoint x: 240, endPoint y: 40, distance: 121.1
click at [260, 36] on div "40655 Advanced Search" at bounding box center [545, 30] width 860 height 16
type input "40628"
click at [549, 195] on button "Search" at bounding box center [562, 200] width 27 height 11
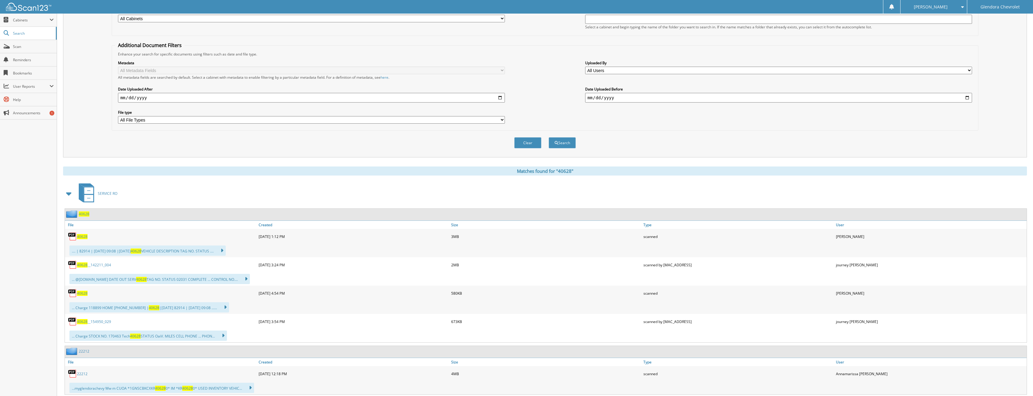
scroll to position [91, 0]
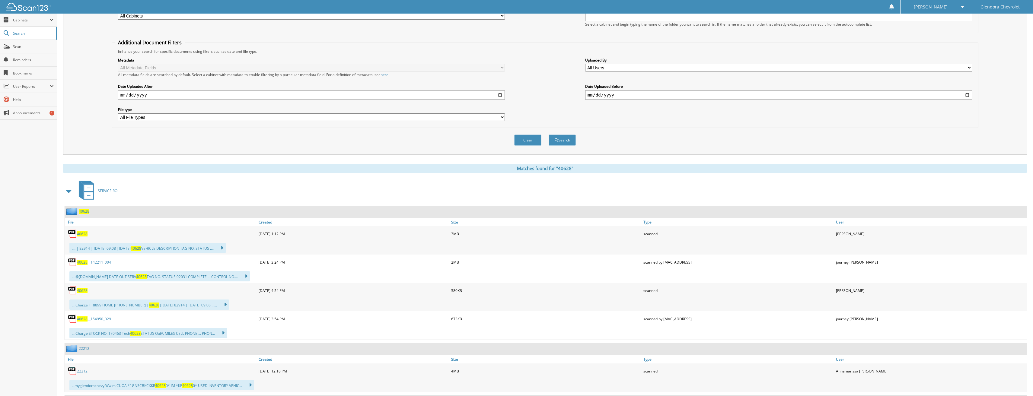
click at [80, 291] on span "40628" at bounding box center [82, 290] width 11 height 5
click at [81, 290] on span "40628" at bounding box center [82, 290] width 11 height 5
